Goal: Task Accomplishment & Management: Manage account settings

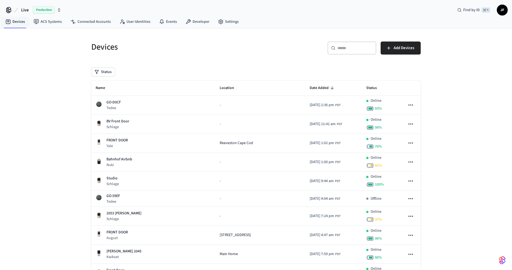
click at [24, 12] on span "Live" at bounding box center [25, 10] width 8 height 7
type input "*****"
click at [20, 34] on div "JOHKU Production" at bounding box center [44, 34] width 74 height 7
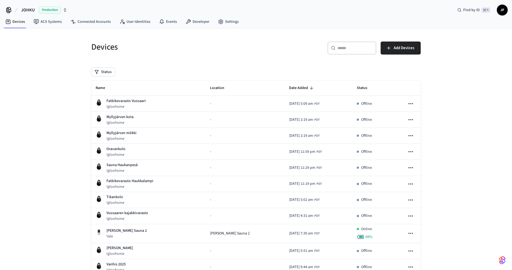
click at [255, 56] on div "​ ​ Add Devices" at bounding box center [337, 47] width 168 height 24
click at [89, 20] on link "Connected Accounts" at bounding box center [90, 22] width 49 height 10
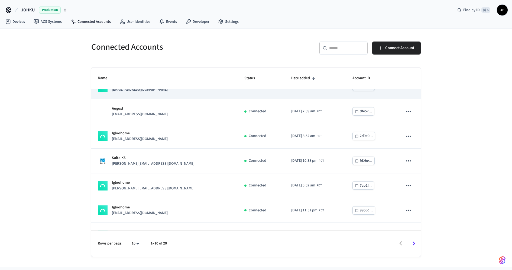
scroll to position [25, 0]
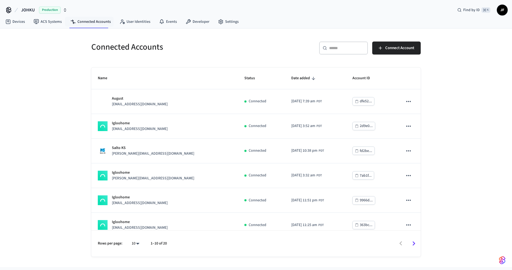
click at [349, 45] on input "text" at bounding box center [346, 47] width 35 height 5
type input "*"
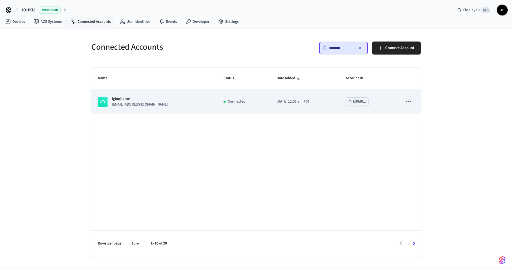
type input "********"
click at [151, 97] on div "Igloohome [EMAIL_ADDRESS][DOMAIN_NAME]" at bounding box center [154, 101] width 113 height 11
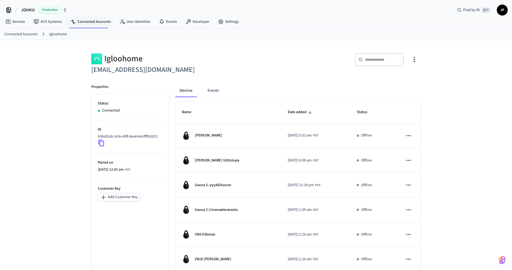
scroll to position [125, 0]
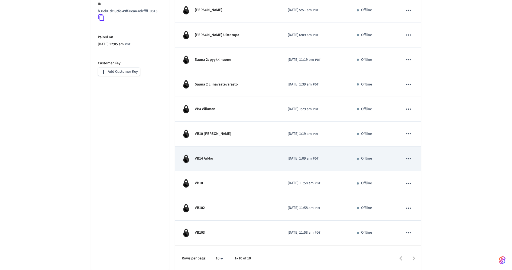
click at [240, 160] on div "VB14 Arkko" at bounding box center [228, 158] width 93 height 9
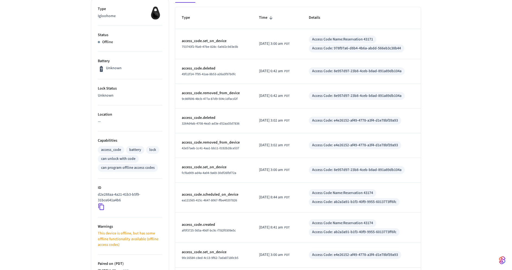
scroll to position [90, 0]
click at [101, 205] on icon at bounding box center [101, 206] width 7 height 7
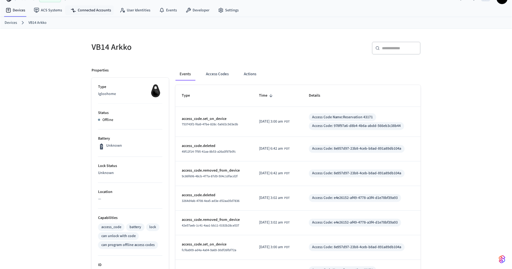
scroll to position [12, 0]
click at [280, 57] on div "​ ​" at bounding box center [340, 49] width 162 height 17
click at [84, 48] on div "VB14 Arkko ​ ​ Properties Type Igloohome Status Offline Battery Unknown Lock St…" at bounding box center [256, 216] width 347 height 376
click at [97, 47] on h5 "VB14 Arkko" at bounding box center [172, 46] width 162 height 11
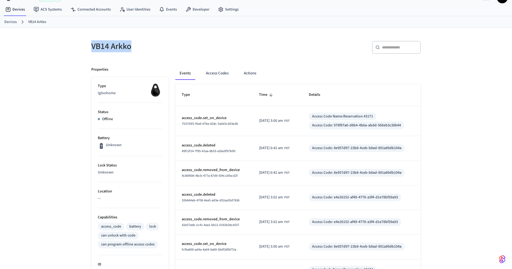
click at [121, 47] on h5 "VB14 Arkko" at bounding box center [172, 46] width 162 height 11
click at [205, 56] on div "VB14 Arkko" at bounding box center [169, 46] width 168 height 24
drag, startPoint x: 87, startPoint y: 70, endPoint x: 109, endPoint y: 70, distance: 22.5
click at [109, 70] on div "Properties Type Igloohome Status Offline Battery Unknown Lock Status Unknown Lo…" at bounding box center [127, 231] width 84 height 343
click at [113, 70] on div "Properties" at bounding box center [130, 70] width 78 height 6
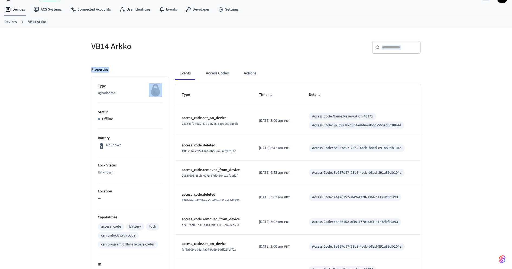
drag, startPoint x: 113, startPoint y: 70, endPoint x: 97, endPoint y: 55, distance: 22.1
click at [97, 55] on div "VB14 Arkko ​ ​ Properties Type Igloohome Status Offline Battery Unknown Lock St…" at bounding box center [256, 218] width 338 height 369
